Goal: Task Accomplishment & Management: Manage account settings

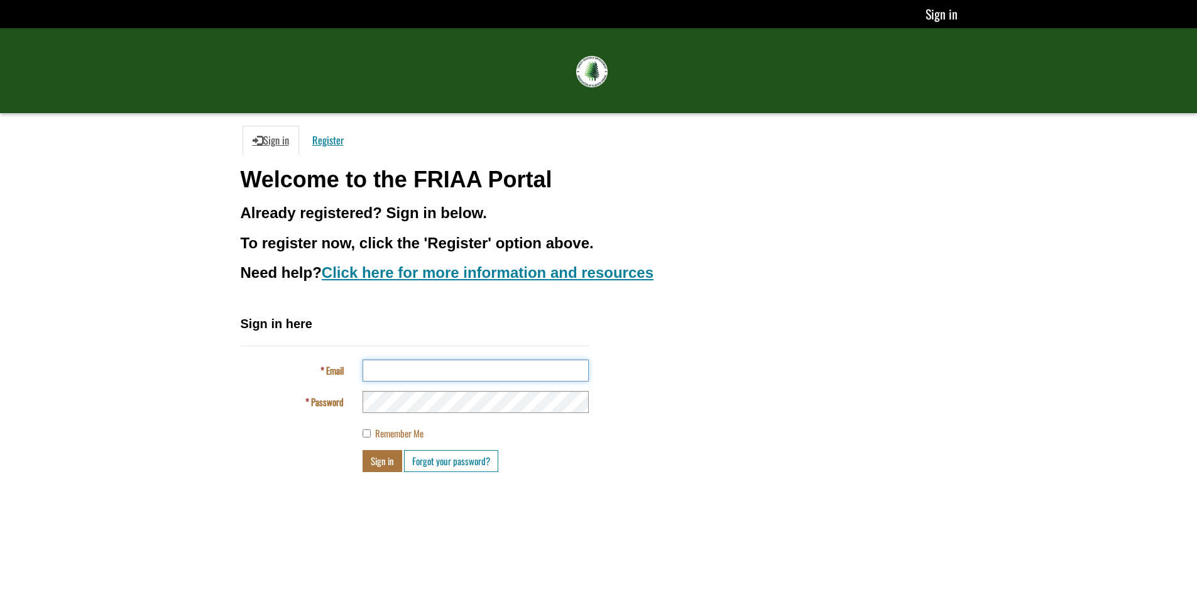
click at [462, 371] on input "Email" at bounding box center [476, 370] width 226 height 22
click at [486, 368] on input "Email" at bounding box center [476, 370] width 226 height 22
click at [444, 363] on input "Email" at bounding box center [476, 370] width 226 height 22
click at [392, 369] on input "Email" at bounding box center [476, 370] width 226 height 22
drag, startPoint x: 661, startPoint y: 354, endPoint x: 622, endPoint y: 355, distance: 39.6
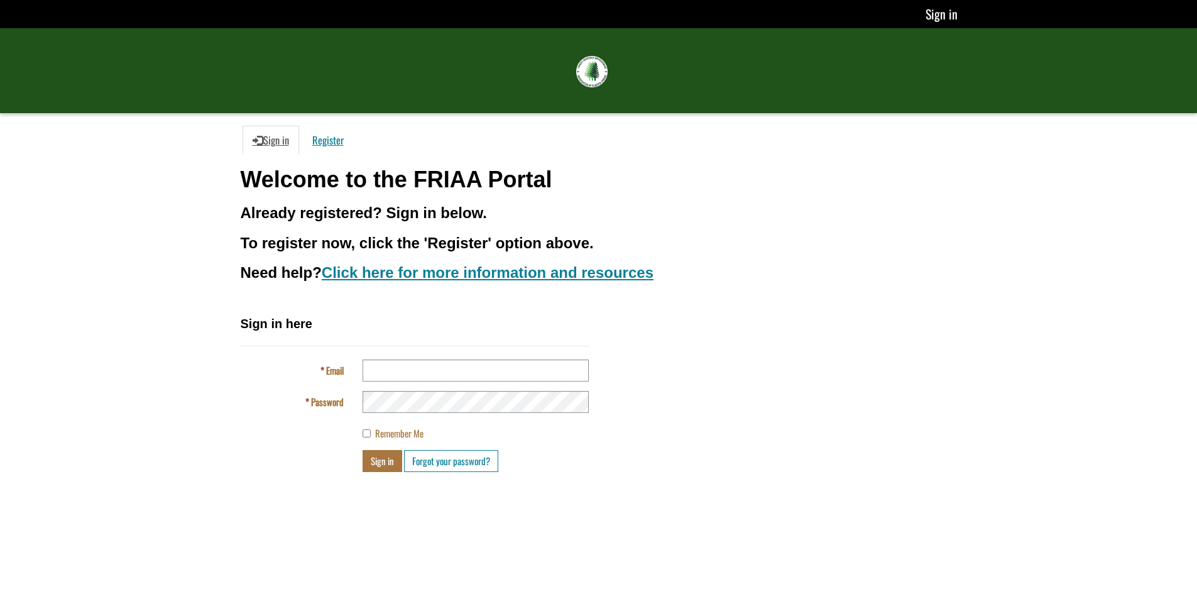
click at [661, 354] on div "Sign in here Email Password Remember Me Sign in Forgot your password?" at bounding box center [598, 398] width 735 height 167
click at [485, 371] on input "Email" at bounding box center [476, 370] width 226 height 22
type input "**********"
click at [387, 457] on button "Sign in" at bounding box center [383, 461] width 40 height 22
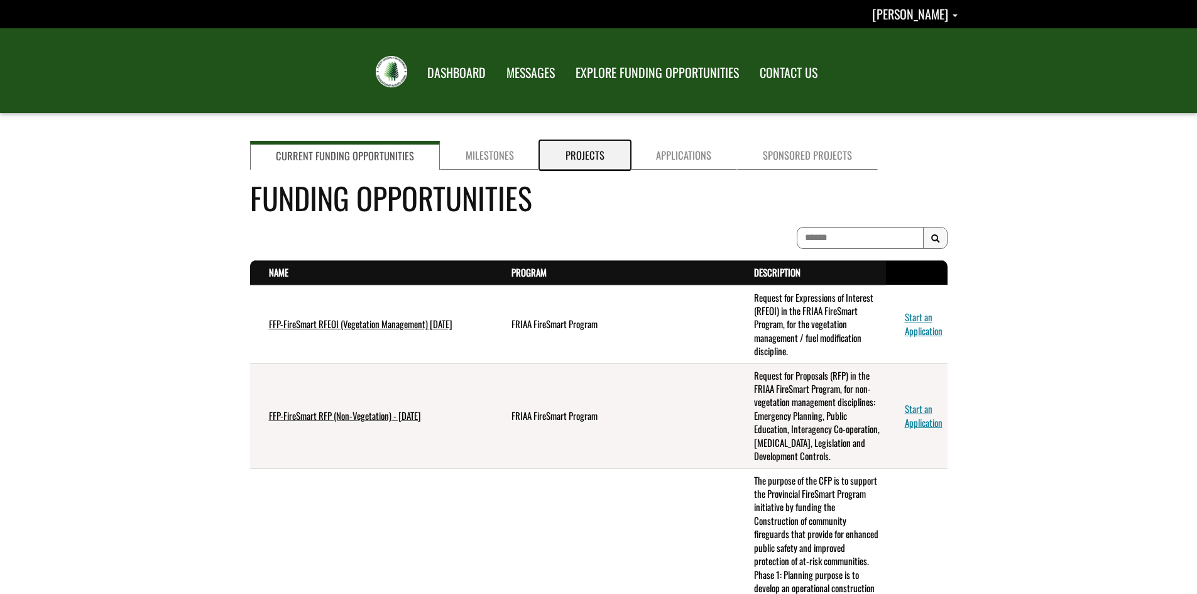
click at [577, 156] on link "Projects" at bounding box center [585, 155] width 90 height 29
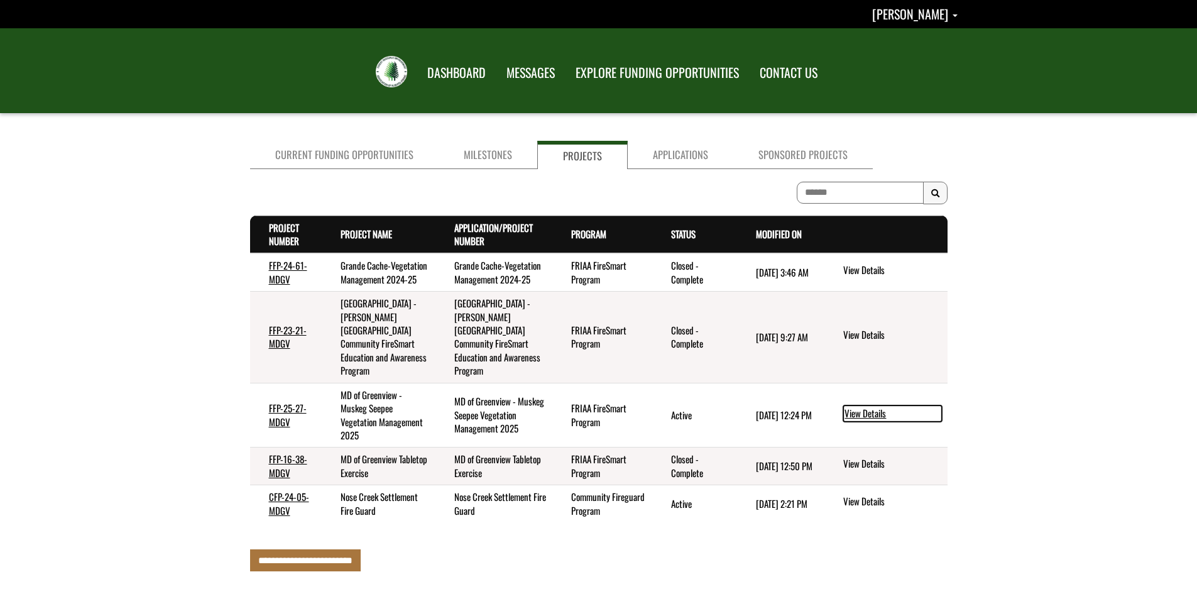
click at [870, 413] on link "View Details" at bounding box center [892, 413] width 99 height 16
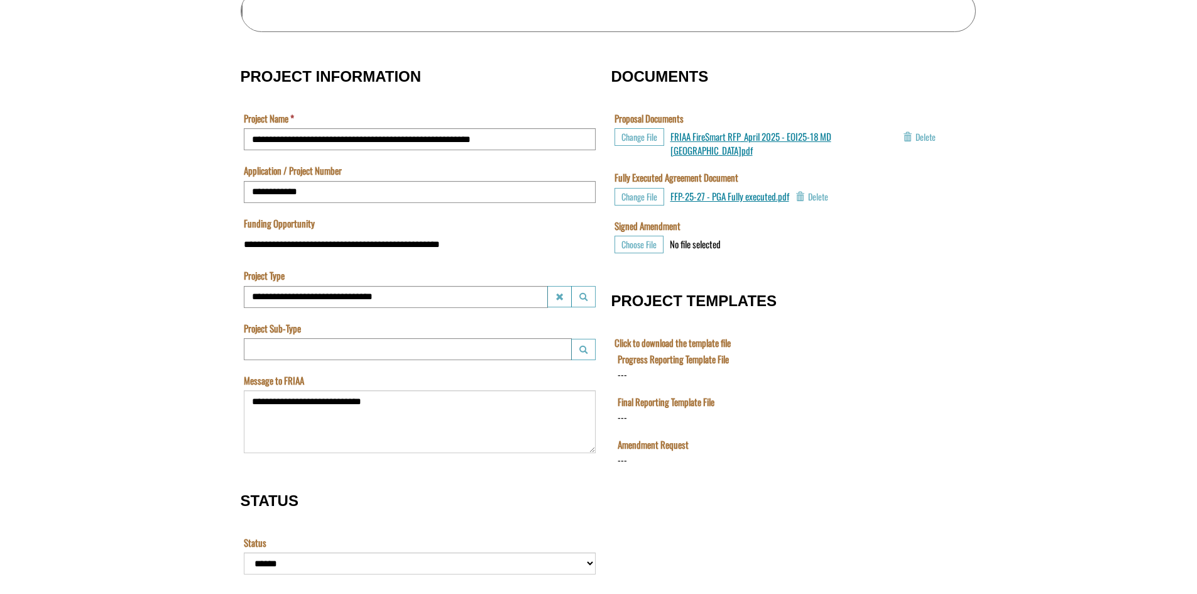
scroll to position [431, 0]
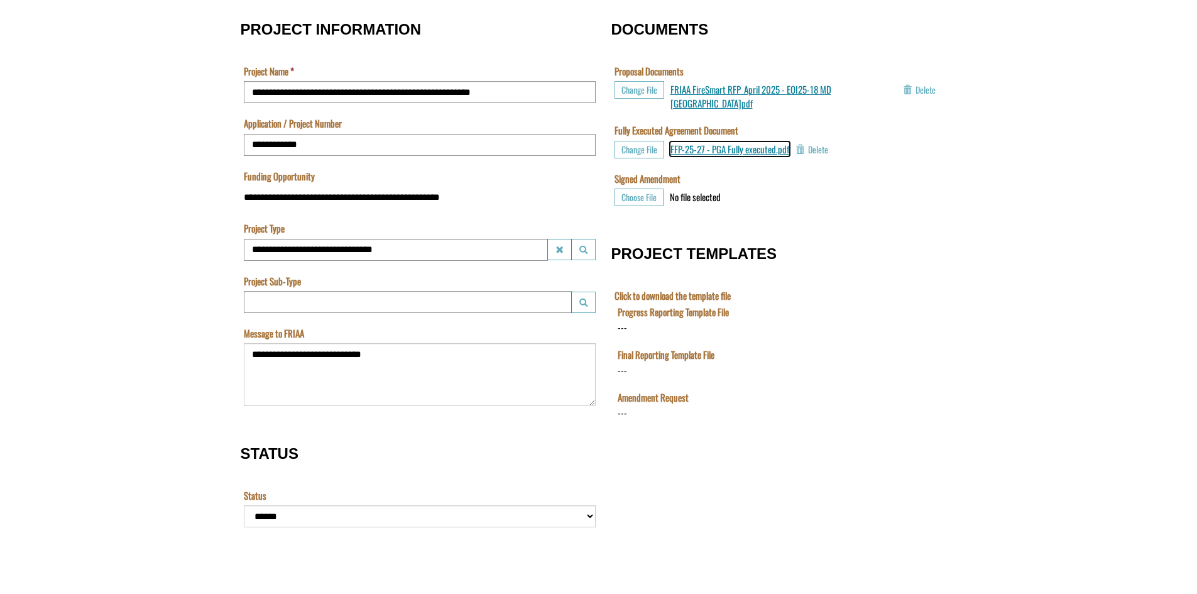
click at [733, 142] on span "FFP-25-27 - PGA Fully executed.pdf" at bounding box center [730, 149] width 119 height 14
